Goal: Information Seeking & Learning: Understand process/instructions

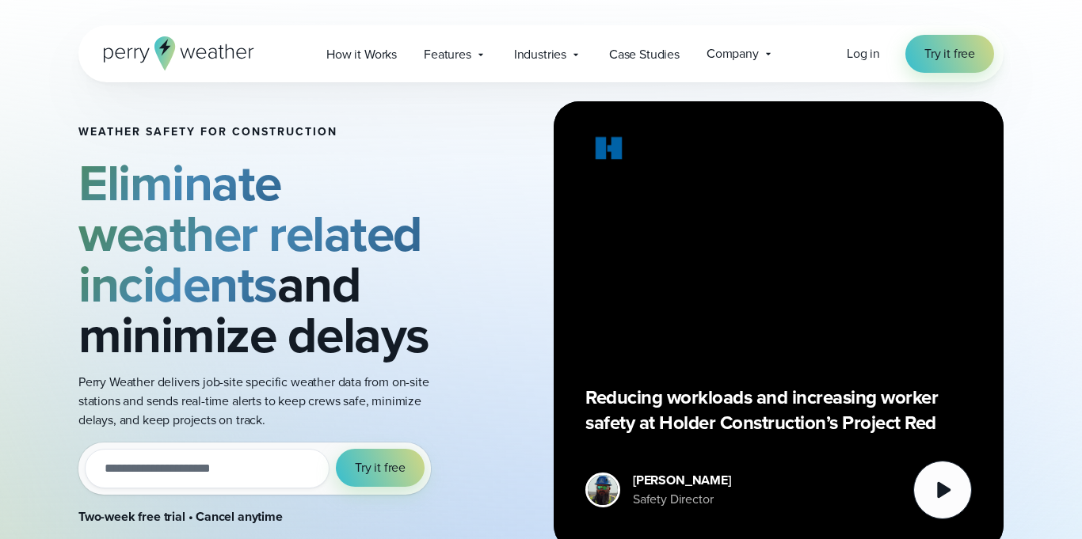
scroll to position [158, 0]
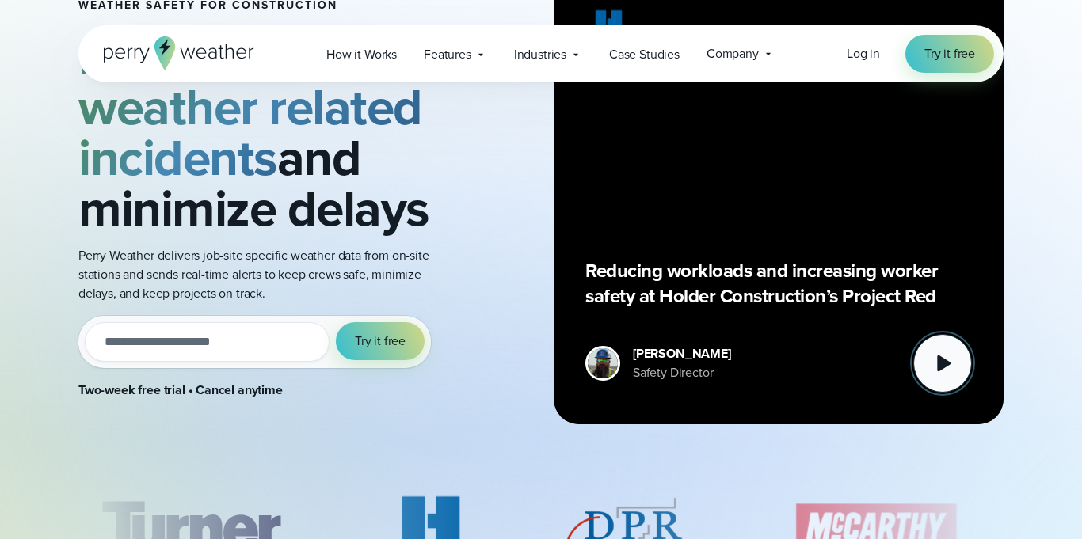
click at [943, 363] on icon at bounding box center [943, 364] width 13 height 17
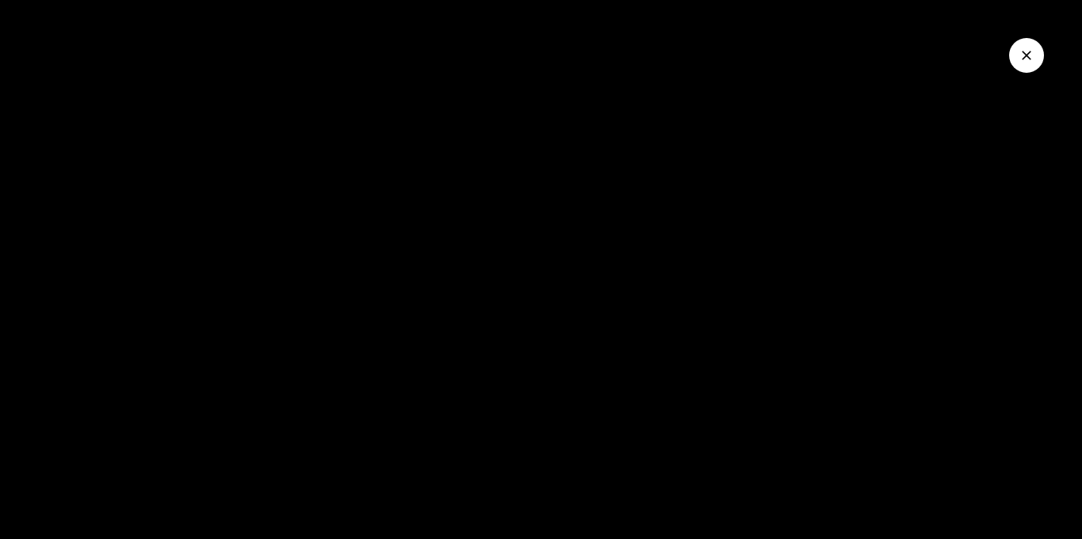
click at [497, 147] on div at bounding box center [541, 269] width 1082 height 539
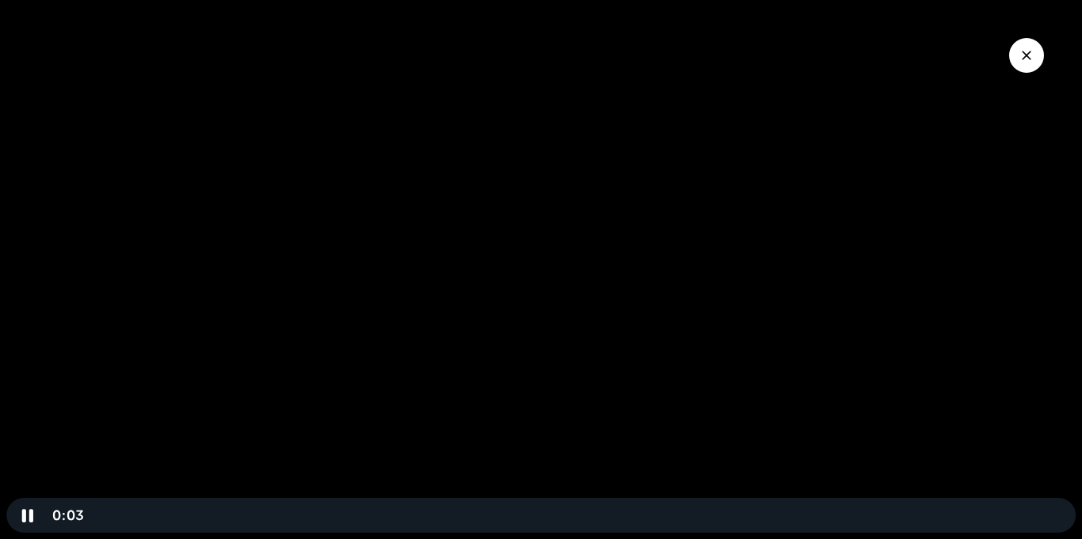
click at [773, 203] on div at bounding box center [541, 269] width 1082 height 539
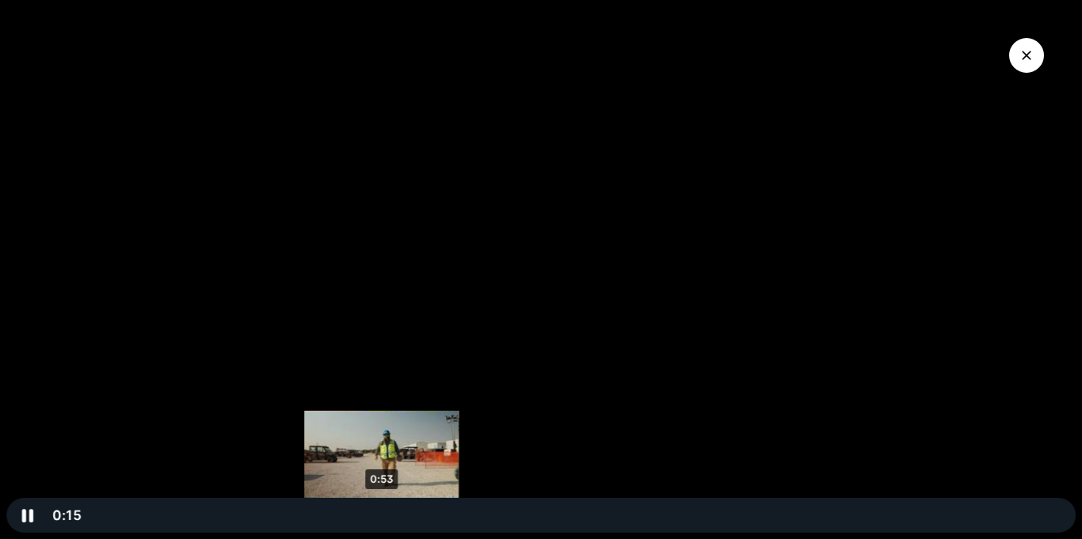
click at [382, 518] on div "0:53" at bounding box center [581, 515] width 970 height 35
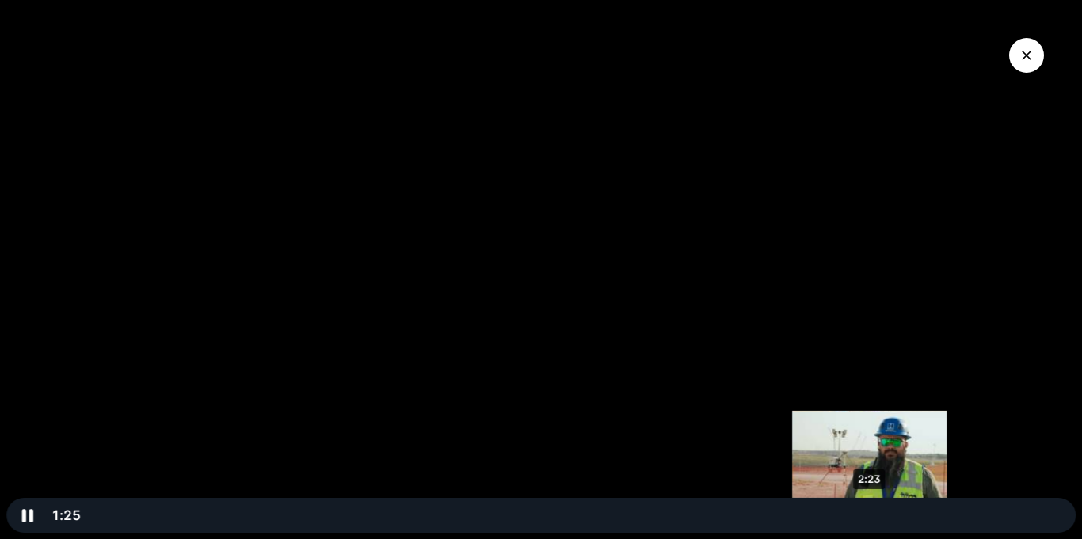
click at [870, 513] on div "2:23" at bounding box center [581, 515] width 970 height 35
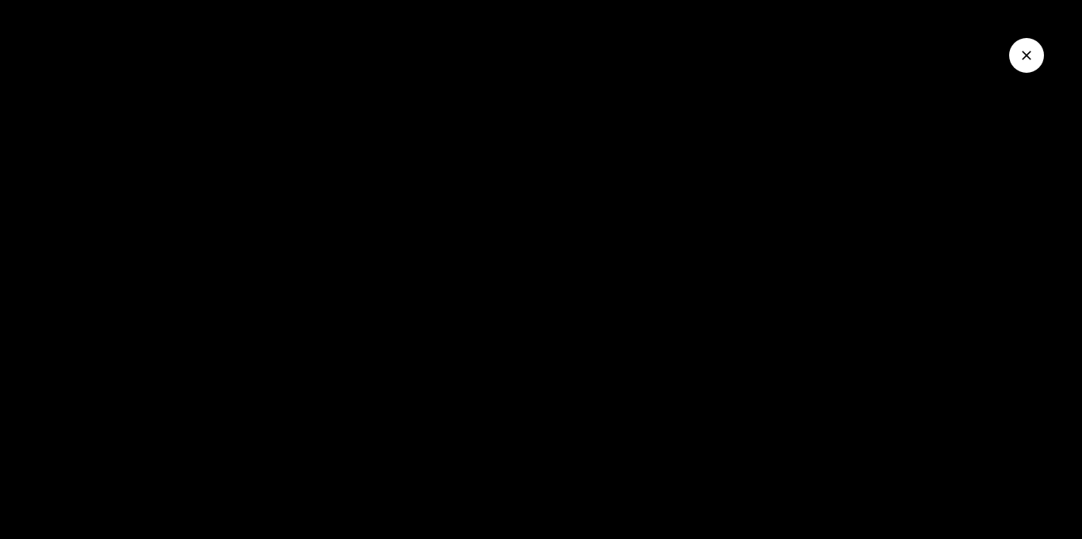
click at [1026, 52] on icon "Close Video" at bounding box center [1027, 56] width 16 height 16
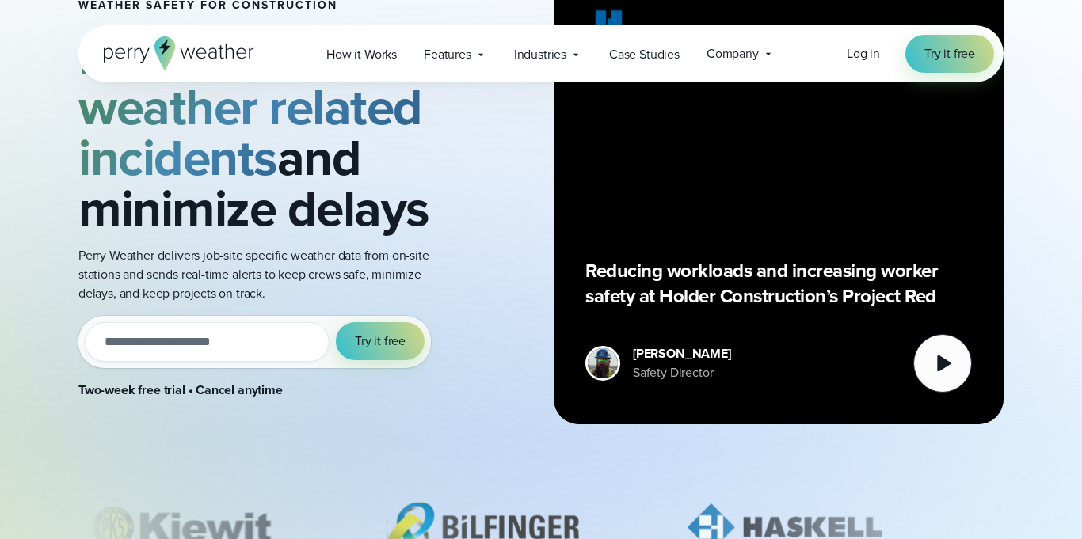
click at [656, 120] on div "Reducing workloads and increasing worker safety at Holder Construction’s Projec…" at bounding box center [778, 199] width 387 height 387
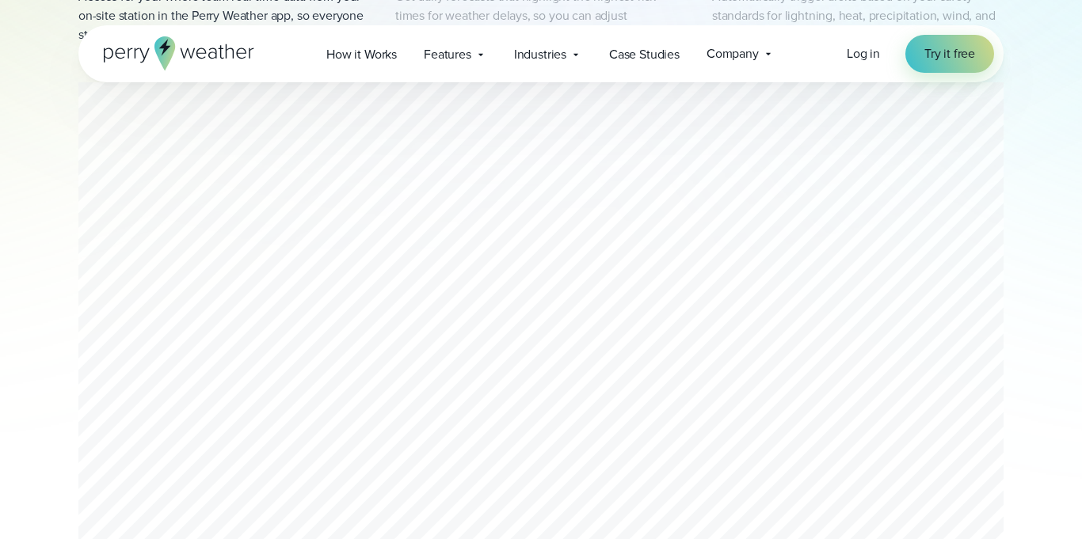
scroll to position [1046, 0]
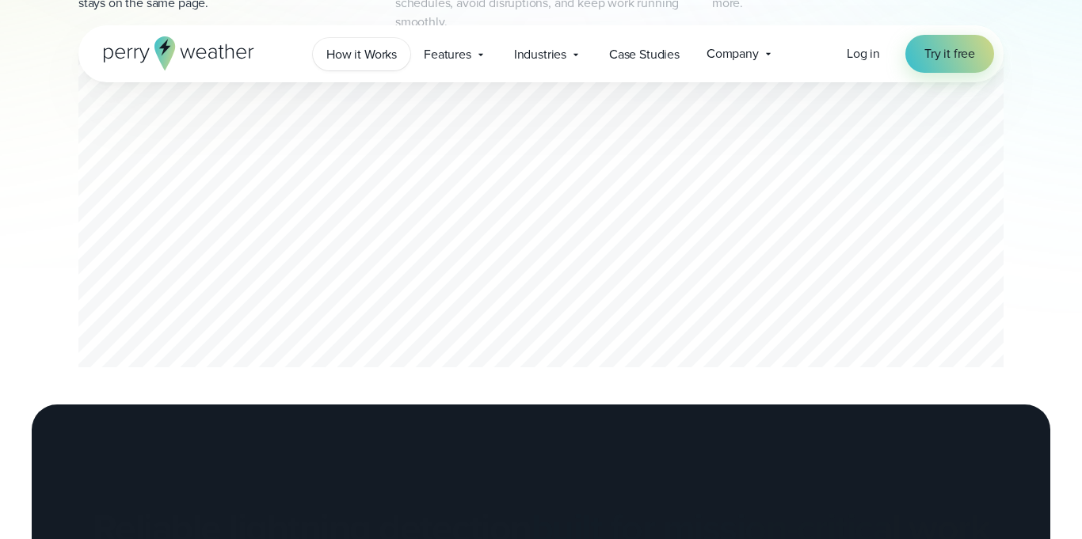
click at [333, 48] on span "How it Works" at bounding box center [361, 54] width 71 height 19
